Goal: Navigation & Orientation: Find specific page/section

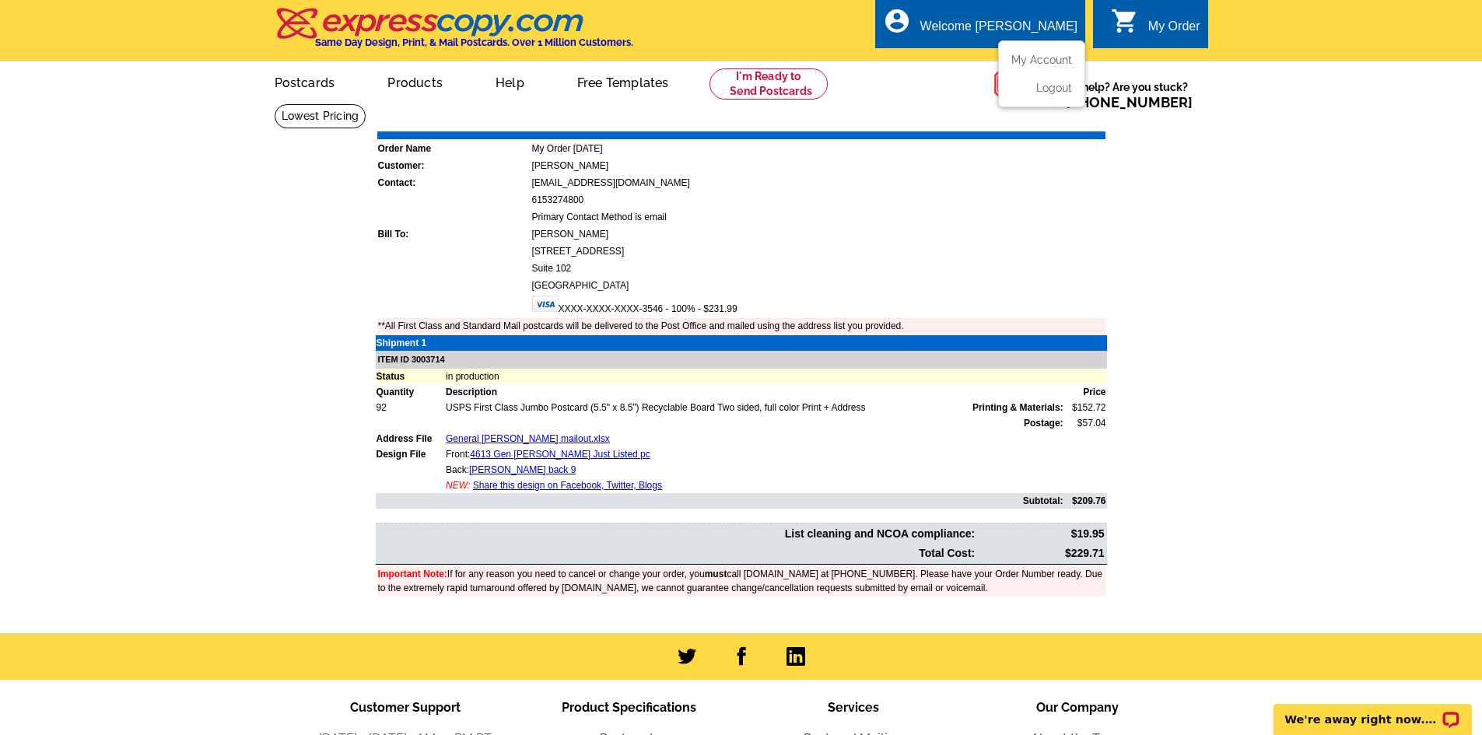
click at [1038, 26] on div "Welcome [PERSON_NAME]" at bounding box center [998, 30] width 157 height 22
click at [1038, 21] on div "Welcome [PERSON_NAME]" at bounding box center [998, 30] width 157 height 22
click at [1036, 54] on ul "My Account Logout" at bounding box center [1041, 73] width 87 height 67
click at [1041, 62] on link "My Account" at bounding box center [1038, 60] width 67 height 14
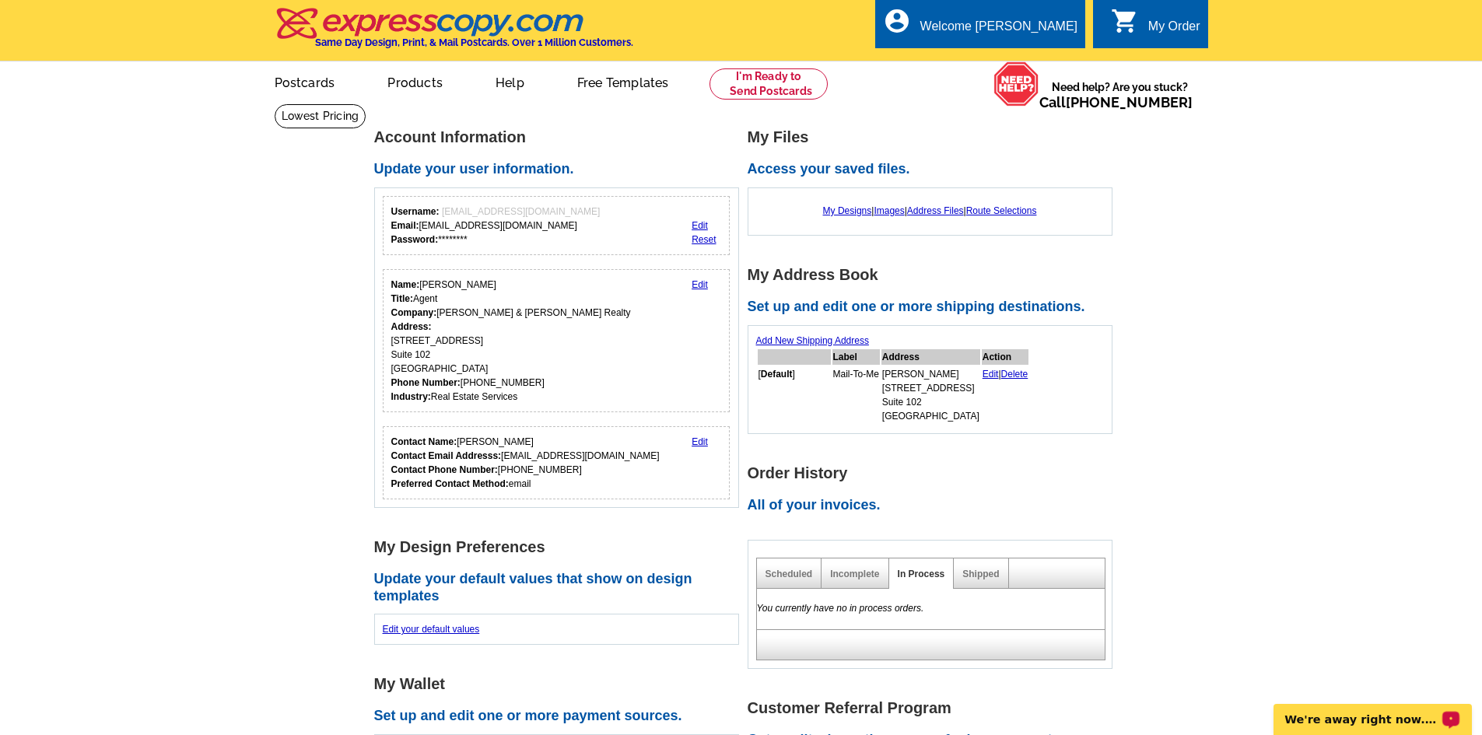
click at [1136, 16] on icon "shopping_cart" at bounding box center [1125, 21] width 28 height 28
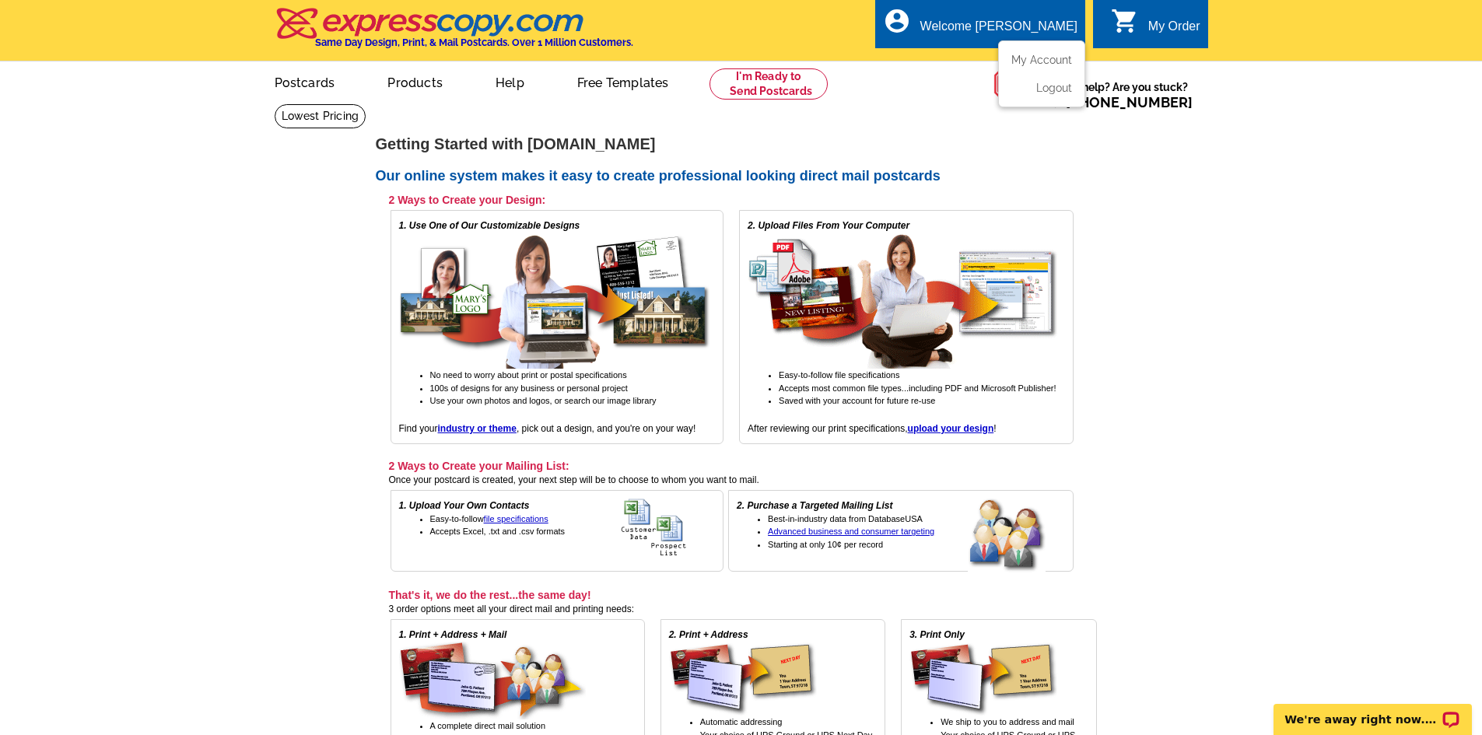
click at [1010, 37] on div "Welcome [PERSON_NAME]" at bounding box center [998, 30] width 157 height 22
click at [1025, 62] on link "My Account" at bounding box center [1038, 60] width 67 height 14
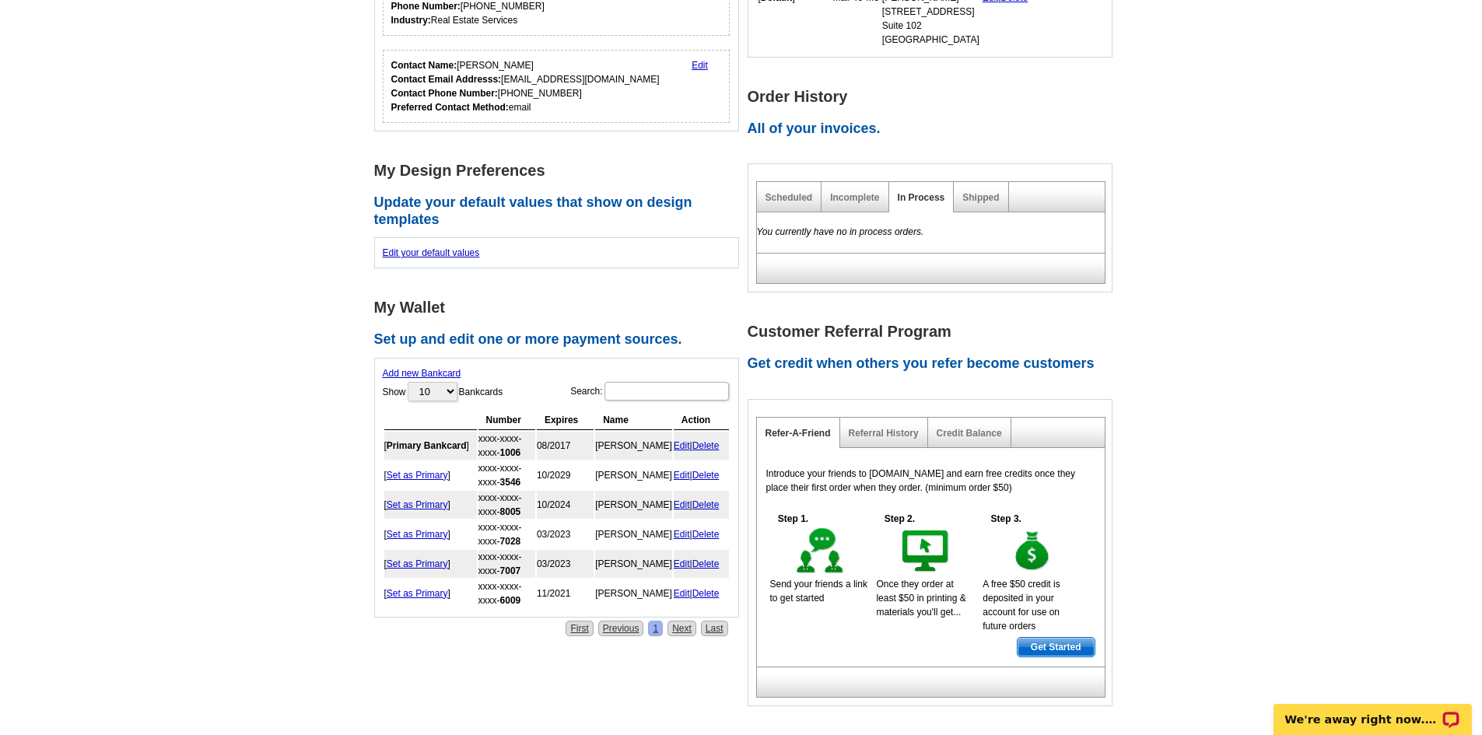
scroll to position [389, 0]
